Goal: Task Accomplishment & Management: Use online tool/utility

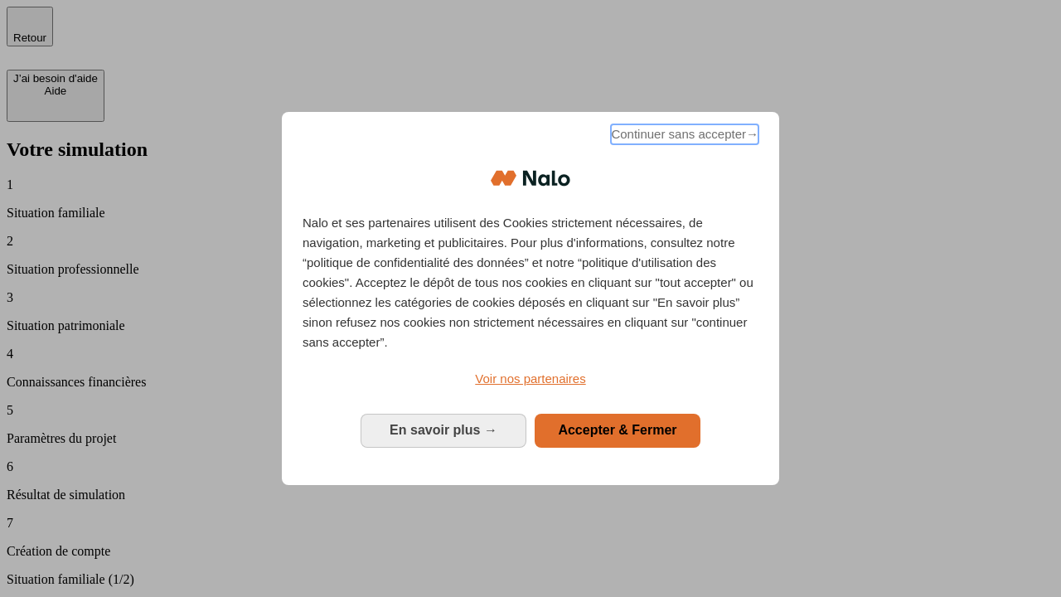
click at [683, 137] on span "Continuer sans accepter →" at bounding box center [684, 134] width 147 height 20
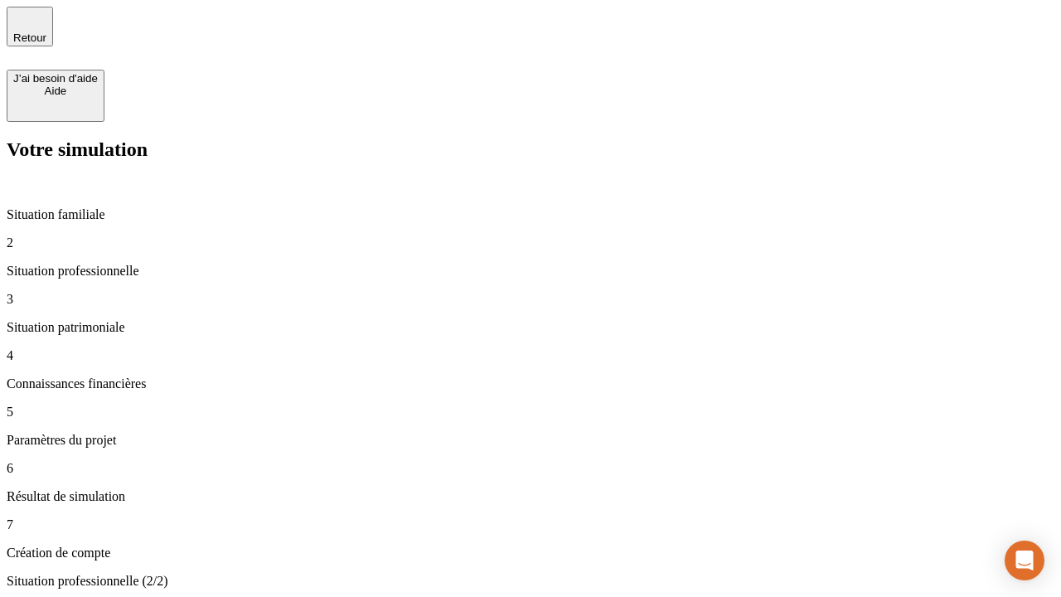
type input "30 000"
type input "1 000"
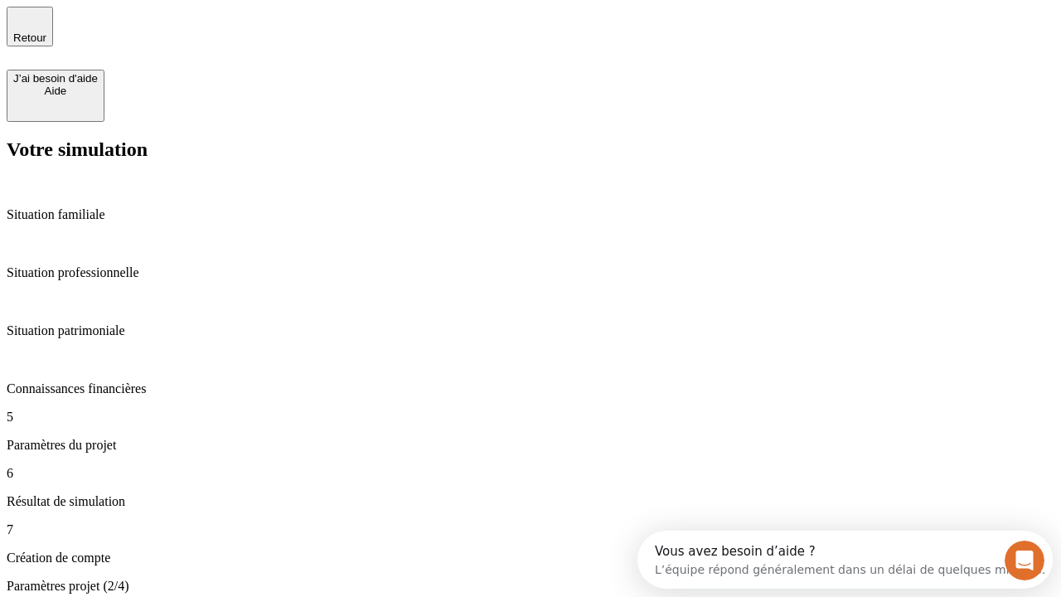
type input "65"
type input "5 000"
type input "640"
